Goal: Information Seeking & Learning: Learn about a topic

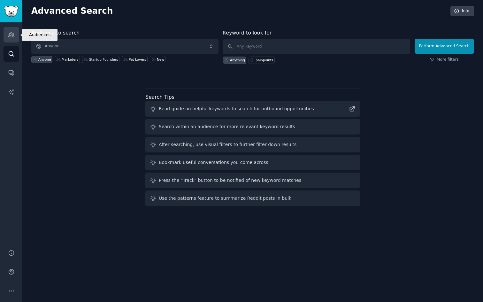
click at [7, 39] on link "Audiences" at bounding box center [12, 35] width 16 height 16
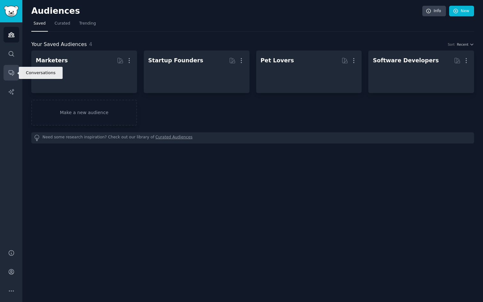
click at [11, 73] on icon "Sidebar" at bounding box center [11, 73] width 5 height 5
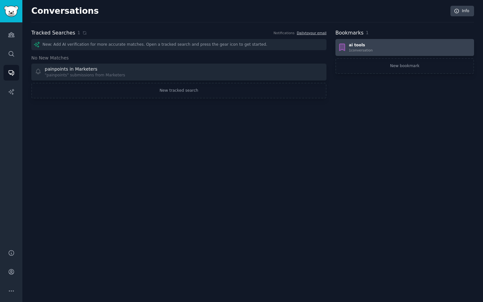
click at [373, 52] on link "ai tools 1 conversation" at bounding box center [404, 47] width 139 height 17
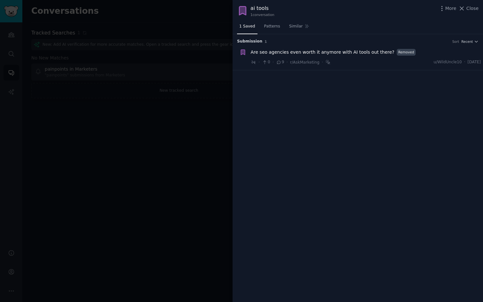
click at [211, 102] on div at bounding box center [241, 151] width 483 height 302
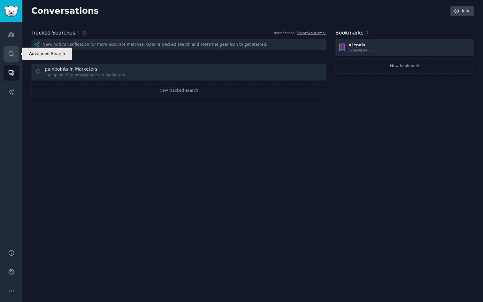
click at [12, 52] on icon "Sidebar" at bounding box center [11, 53] width 5 height 5
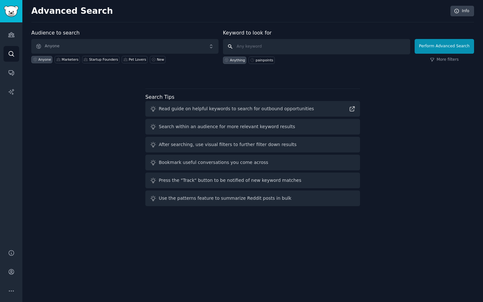
click at [246, 41] on input "text" at bounding box center [316, 46] width 187 height 15
click at [265, 62] on div "painpoints" at bounding box center [265, 60] width 18 height 4
type input "painpoints"
click at [430, 45] on button "Perform Advanced Search" at bounding box center [444, 46] width 59 height 15
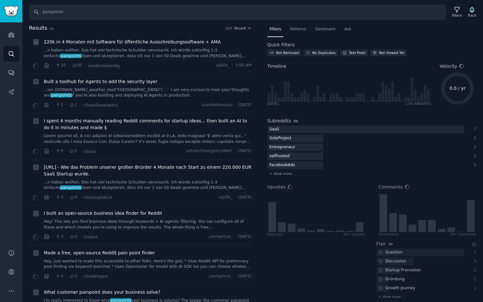
click at [34, 43] on icon at bounding box center [36, 42] width 4 height 4
checkbox input "true"
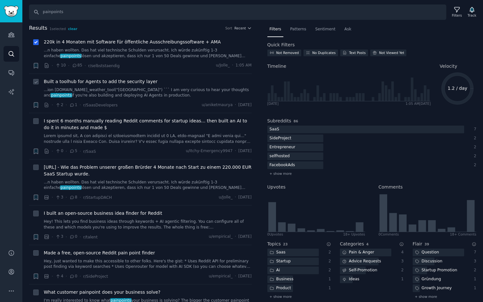
click at [36, 83] on icon at bounding box center [36, 82] width 4 height 4
checkbox input "true"
click at [36, 123] on icon at bounding box center [36, 121] width 4 height 4
checkbox input "true"
click at [38, 44] on input "checkbox" at bounding box center [36, 42] width 6 height 6
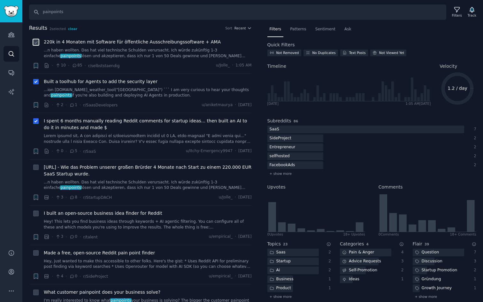
click at [38, 44] on input "checkbox" at bounding box center [36, 42] width 6 height 6
checkbox input "true"
click at [34, 169] on icon at bounding box center [36, 167] width 4 height 4
checkbox input "true"
click at [47, 150] on icon at bounding box center [47, 151] width 6 height 6
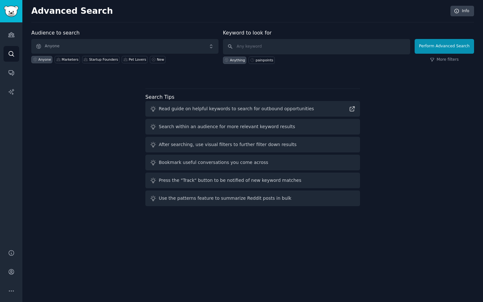
click at [3, 31] on div "Audiences Search Conversations AI Reports" at bounding box center [11, 131] width 22 height 219
click at [8, 35] on icon "Sidebar" at bounding box center [11, 34] width 7 height 7
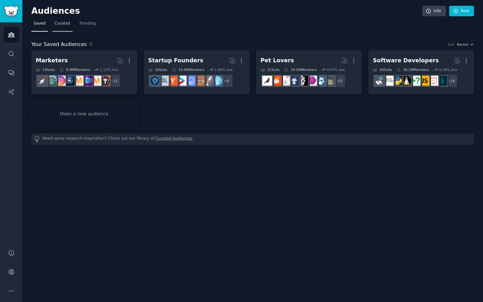
click at [60, 19] on link "Curated" at bounding box center [62, 25] width 20 height 13
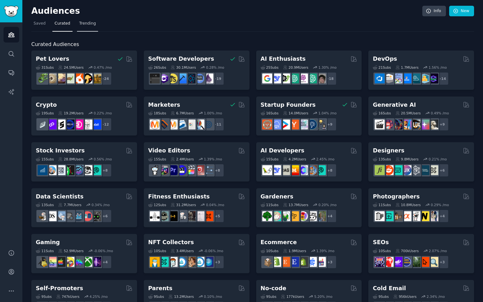
click at [83, 19] on link "Trending" at bounding box center [87, 25] width 21 height 13
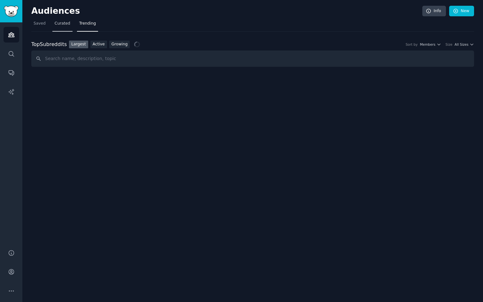
click at [59, 21] on span "Curated" at bounding box center [63, 24] width 16 height 6
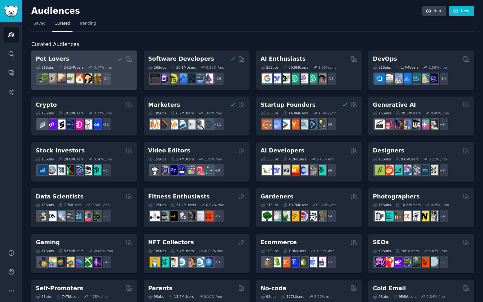
click at [78, 53] on div "Pet Lovers 31 Sub s 24.5M Users 0.47 % /mo + 24" at bounding box center [84, 69] width 106 height 39
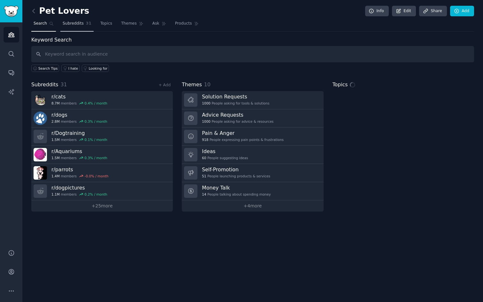
click at [73, 22] on span "Subreddits" at bounding box center [73, 24] width 21 height 6
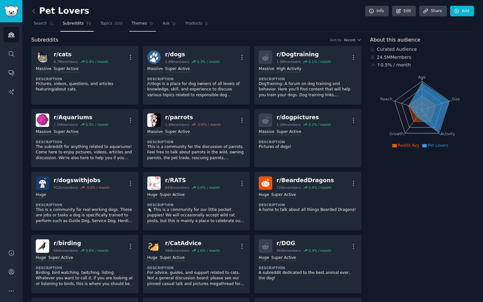
click at [142, 25] on span "Themes" at bounding box center [140, 24] width 16 height 6
click at [108, 17] on div "Pet Lovers Info Edit Share Add" at bounding box center [252, 12] width 443 height 13
click at [108, 24] on span "Topics" at bounding box center [106, 24] width 12 height 6
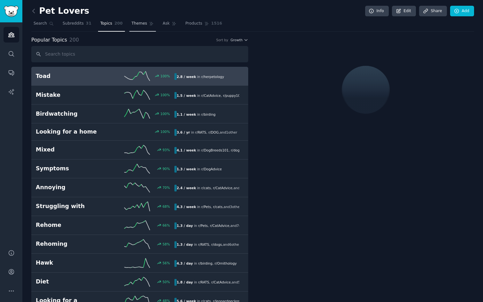
click at [135, 24] on span "Themes" at bounding box center [140, 24] width 16 height 6
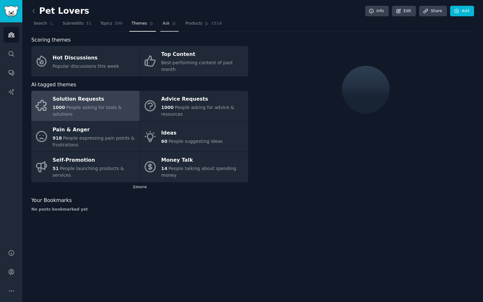
click at [162, 29] on link "Ask" at bounding box center [169, 25] width 18 height 13
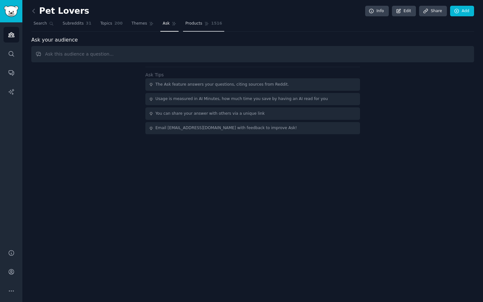
click at [187, 28] on link "Products 1516" at bounding box center [203, 25] width 41 height 13
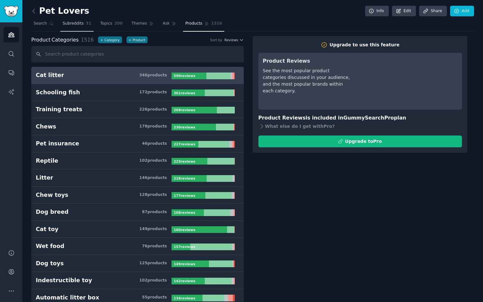
click at [68, 24] on span "Subreddits" at bounding box center [73, 24] width 21 height 6
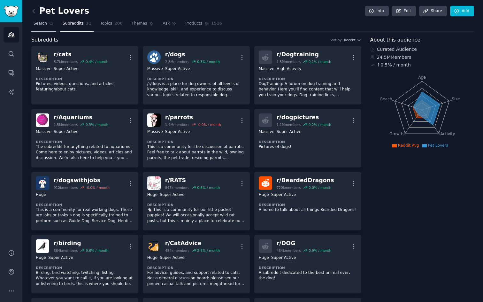
click at [41, 24] on span "Search" at bounding box center [40, 24] width 13 height 6
